Goal: Transaction & Acquisition: Purchase product/service

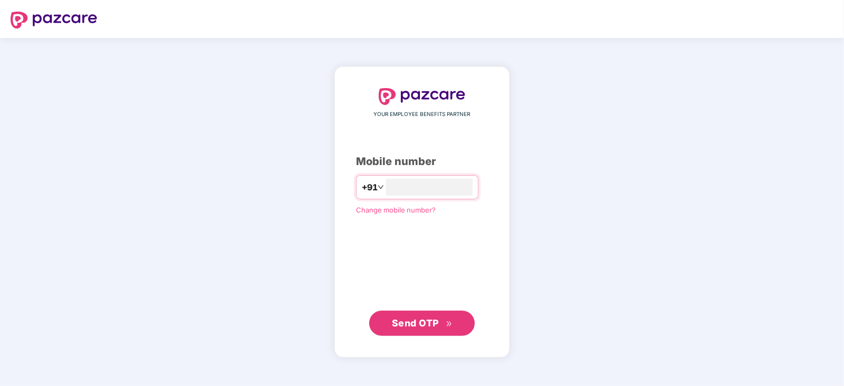
type input "**********"
click at [418, 318] on span "Send OTP" at bounding box center [415, 322] width 47 height 11
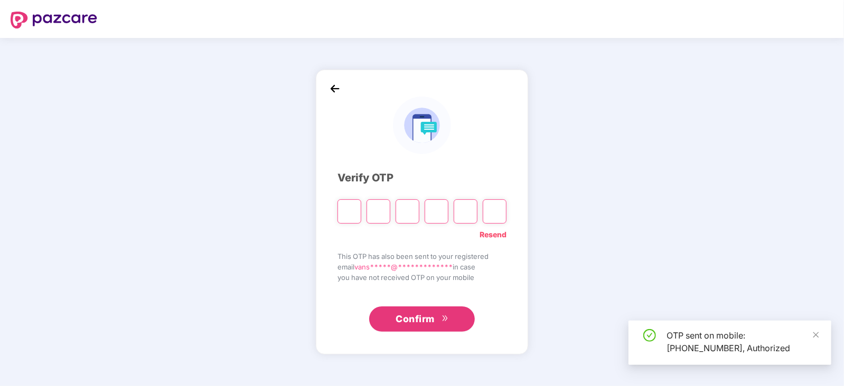
type input "*"
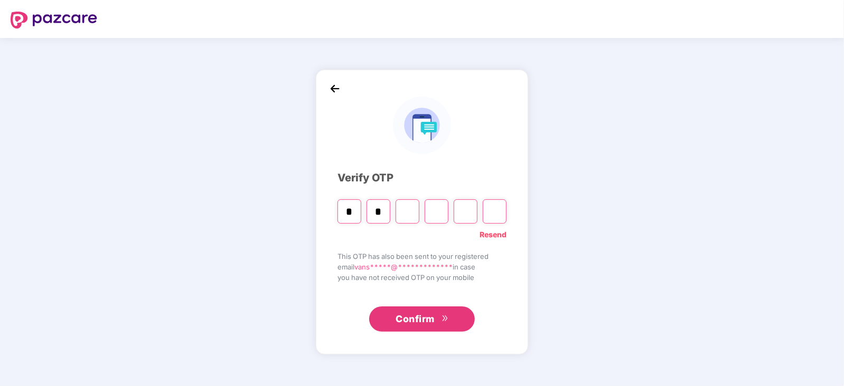
type input "*"
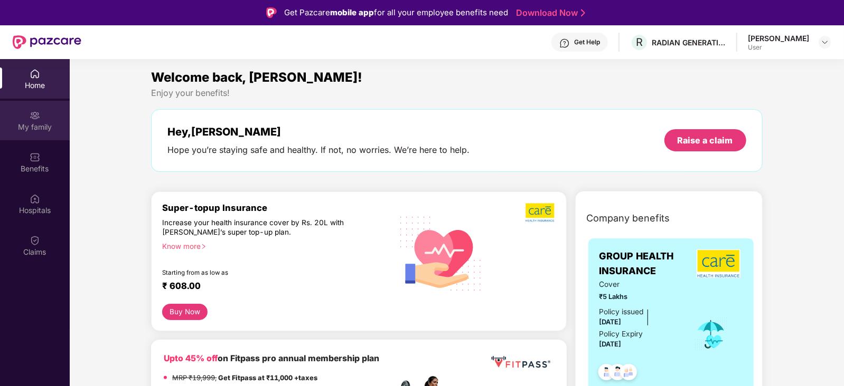
click at [34, 116] on img at bounding box center [35, 115] width 11 height 11
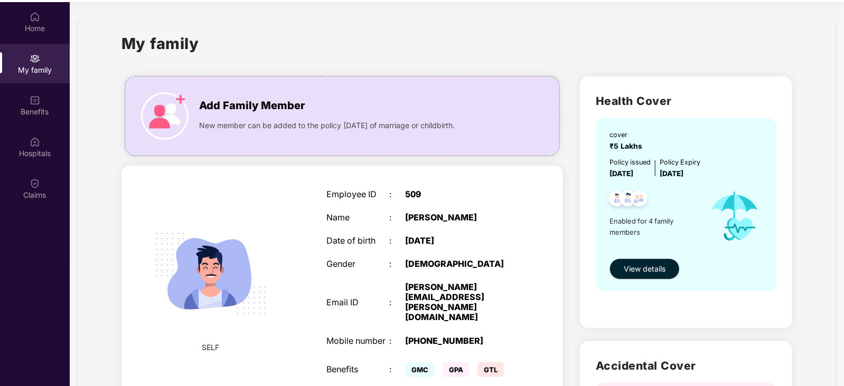
scroll to position [59, 0]
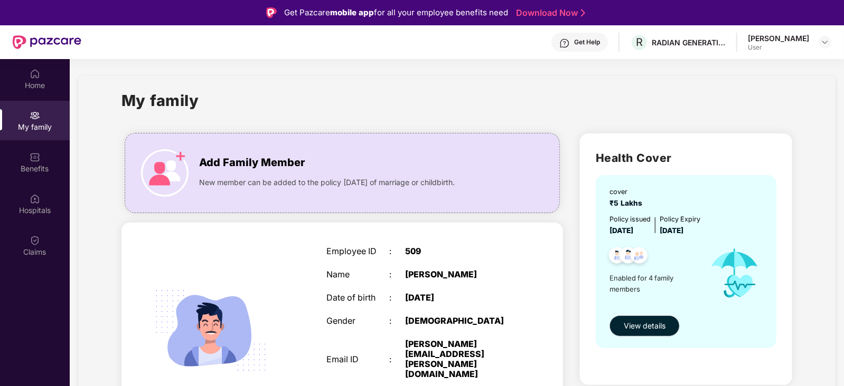
scroll to position [26, 0]
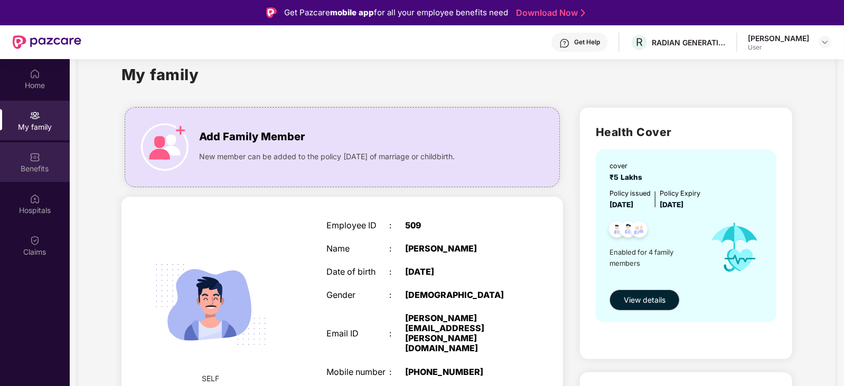
click at [36, 147] on div "Benefits" at bounding box center [35, 163] width 70 height 40
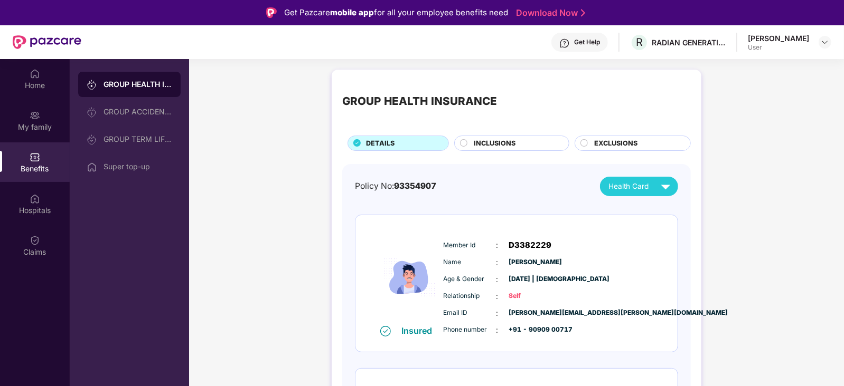
click at [508, 142] on span "INCLUSIONS" at bounding box center [495, 143] width 42 height 11
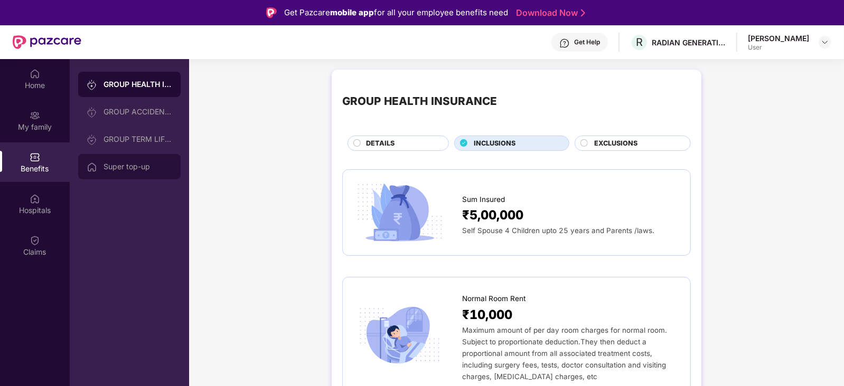
click at [134, 173] on div "Super top-up" at bounding box center [129, 166] width 102 height 25
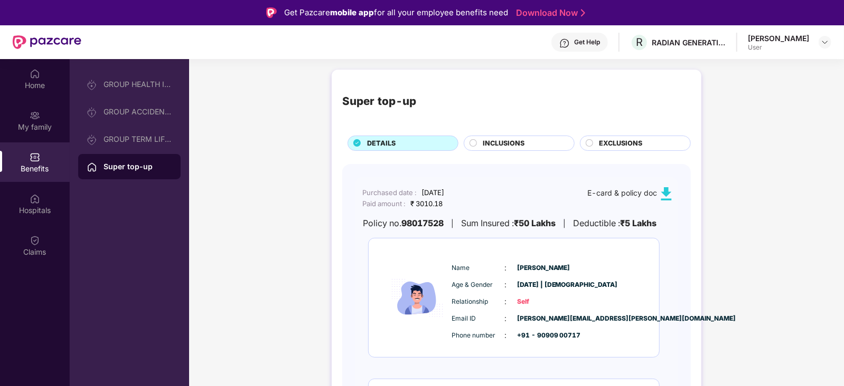
click at [664, 193] on img at bounding box center [665, 193] width 13 height 13
drag, startPoint x: 422, startPoint y: 194, endPoint x: 483, endPoint y: 194, distance: 60.7
click at [483, 194] on div "Purchased date : [DATE] Paid amount : ₹ 3010.18 E-card & policy doc" at bounding box center [514, 198] width 318 height 22
click at [549, 186] on div "Purchased date : [DATE] Paid amount : ₹ 3010.18 E-card & policy doc Policy no. …" at bounding box center [516, 346] width 323 height 339
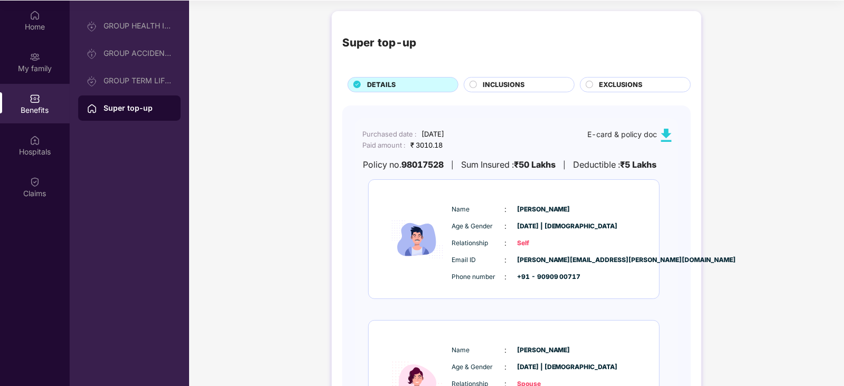
click at [496, 88] on span "INCLUSIONS" at bounding box center [504, 85] width 42 height 11
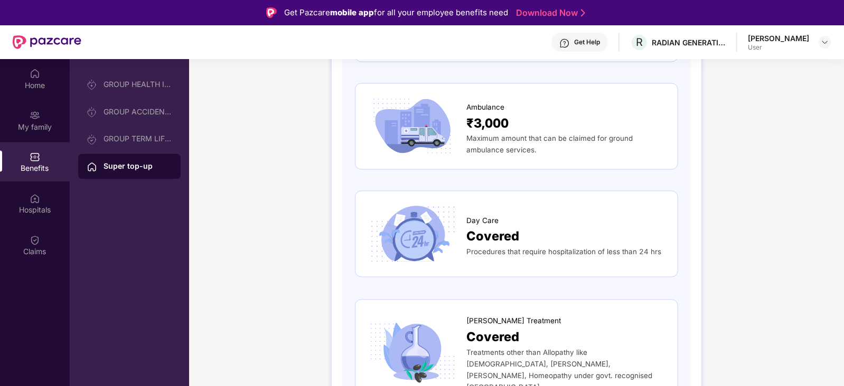
scroll to position [2, 0]
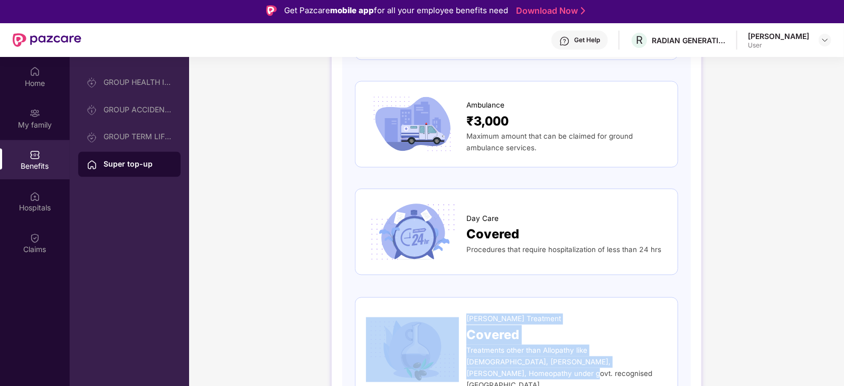
drag, startPoint x: 842, startPoint y: 361, endPoint x: 844, endPoint y: 250, distance: 111.4
click at [843, 250] on html "Get Pazcare mobile app for all your employee benefits need Download Now Get Hel…" at bounding box center [422, 191] width 844 height 386
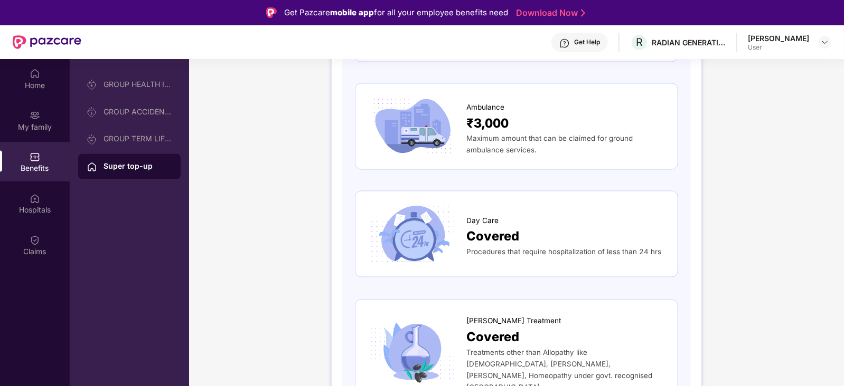
click at [30, 75] on img at bounding box center [35, 74] width 11 height 11
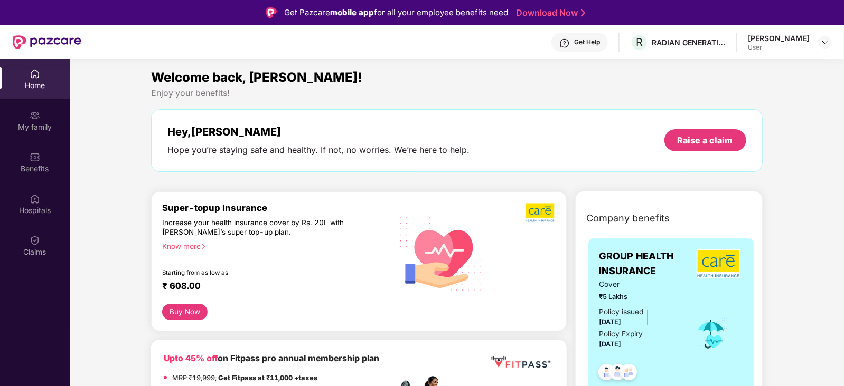
click at [181, 310] on button "Buy Now" at bounding box center [184, 312] width 45 height 16
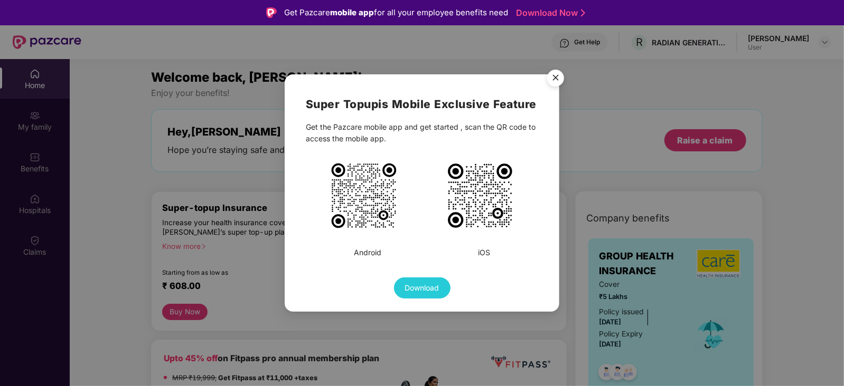
click at [553, 73] on img "Close" at bounding box center [556, 80] width 30 height 30
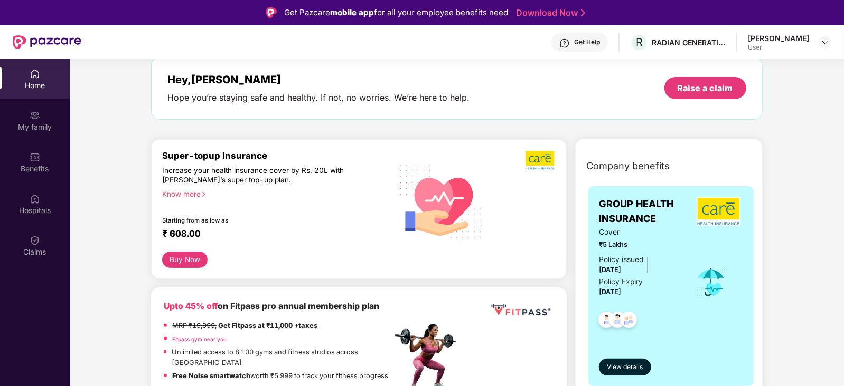
scroll to position [26, 0]
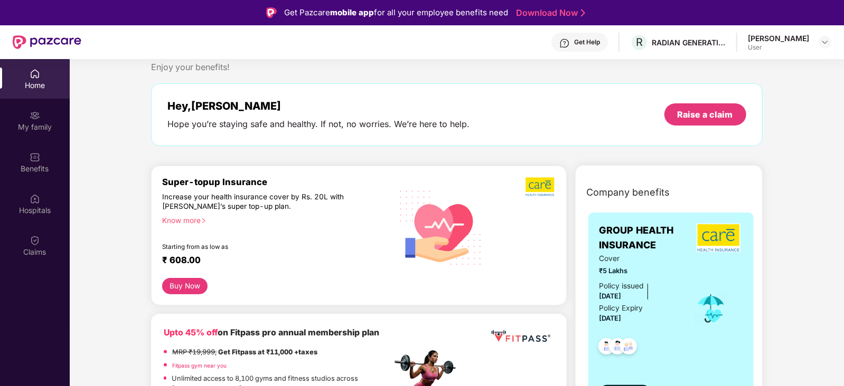
click at [184, 289] on button "Buy Now" at bounding box center [184, 286] width 45 height 16
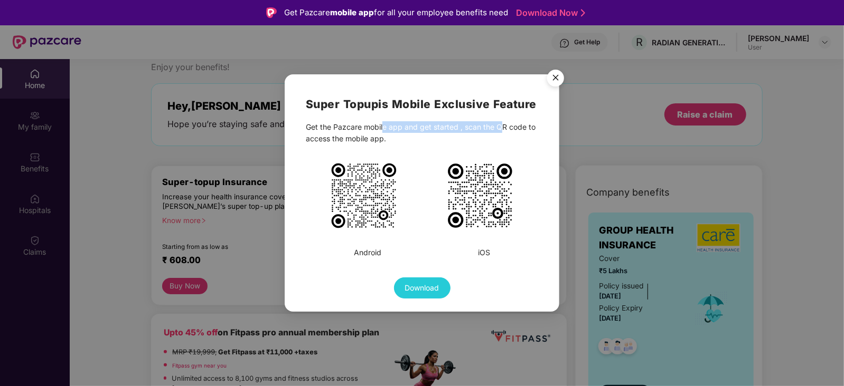
drag, startPoint x: 383, startPoint y: 144, endPoint x: 500, endPoint y: 137, distance: 117.4
click at [500, 137] on div "Super Topup is Mobile Exclusive Feature Get the Pazcare mobile app and get star…" at bounding box center [422, 197] width 232 height 203
click at [557, 75] on img "Close" at bounding box center [556, 80] width 30 height 30
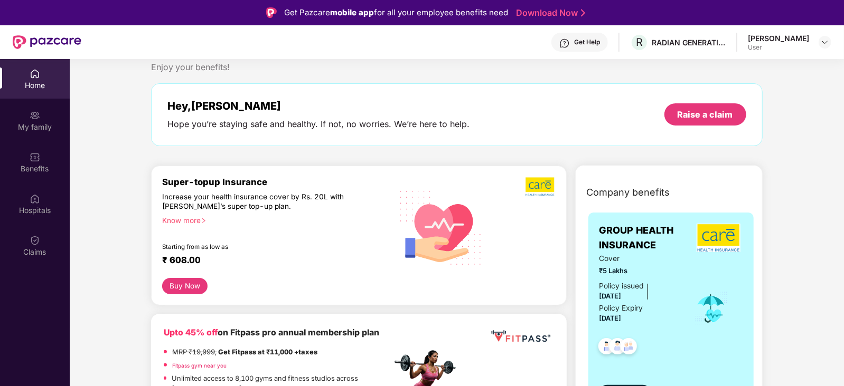
scroll to position [5, 0]
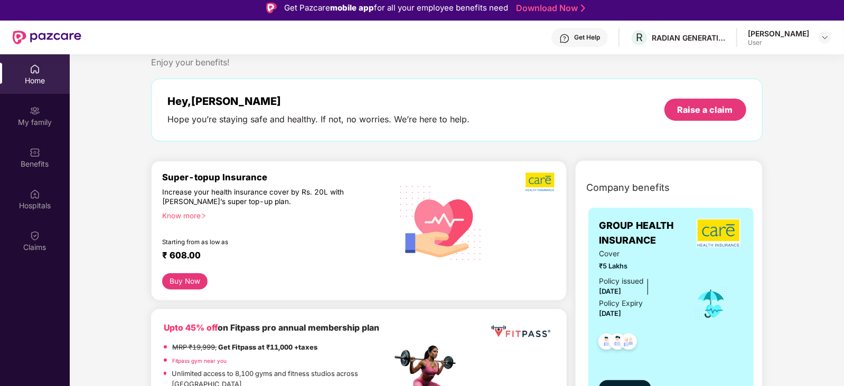
click at [608, 43] on div "Get Help" at bounding box center [579, 37] width 56 height 19
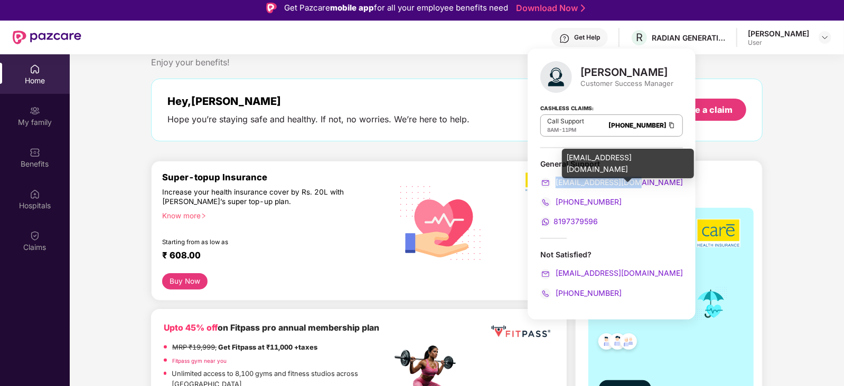
drag, startPoint x: 639, startPoint y: 183, endPoint x: 555, endPoint y: 183, distance: 83.4
click at [555, 183] on div "[EMAIL_ADDRESS][DOMAIN_NAME]" at bounding box center [611, 183] width 143 height 12
copy span "[EMAIL_ADDRESS][DOMAIN_NAME]"
